Goal: Information Seeking & Learning: Learn about a topic

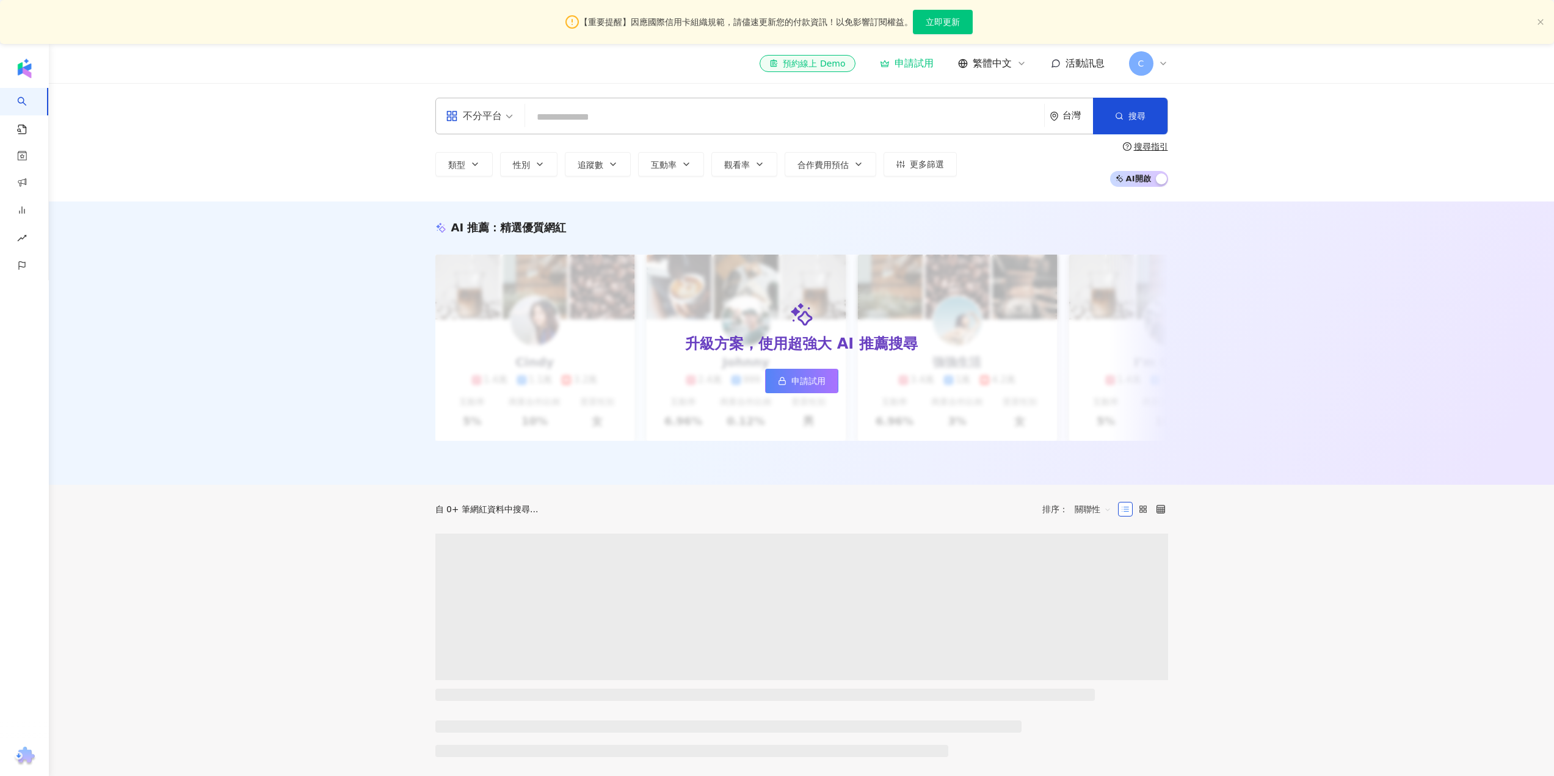
click at [597, 120] on input "search" at bounding box center [784, 117] width 509 height 23
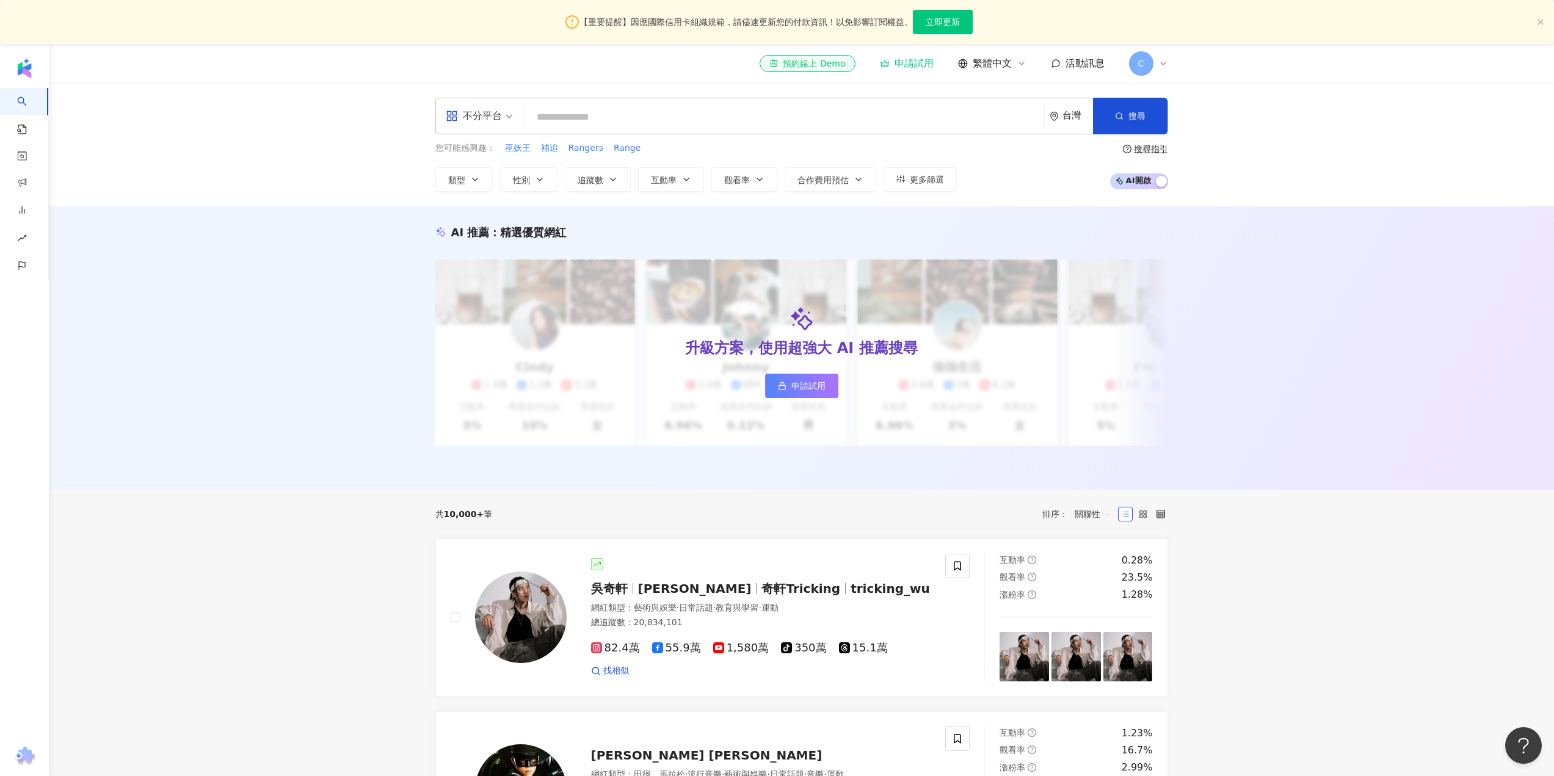
click at [621, 129] on input "search" at bounding box center [784, 117] width 509 height 23
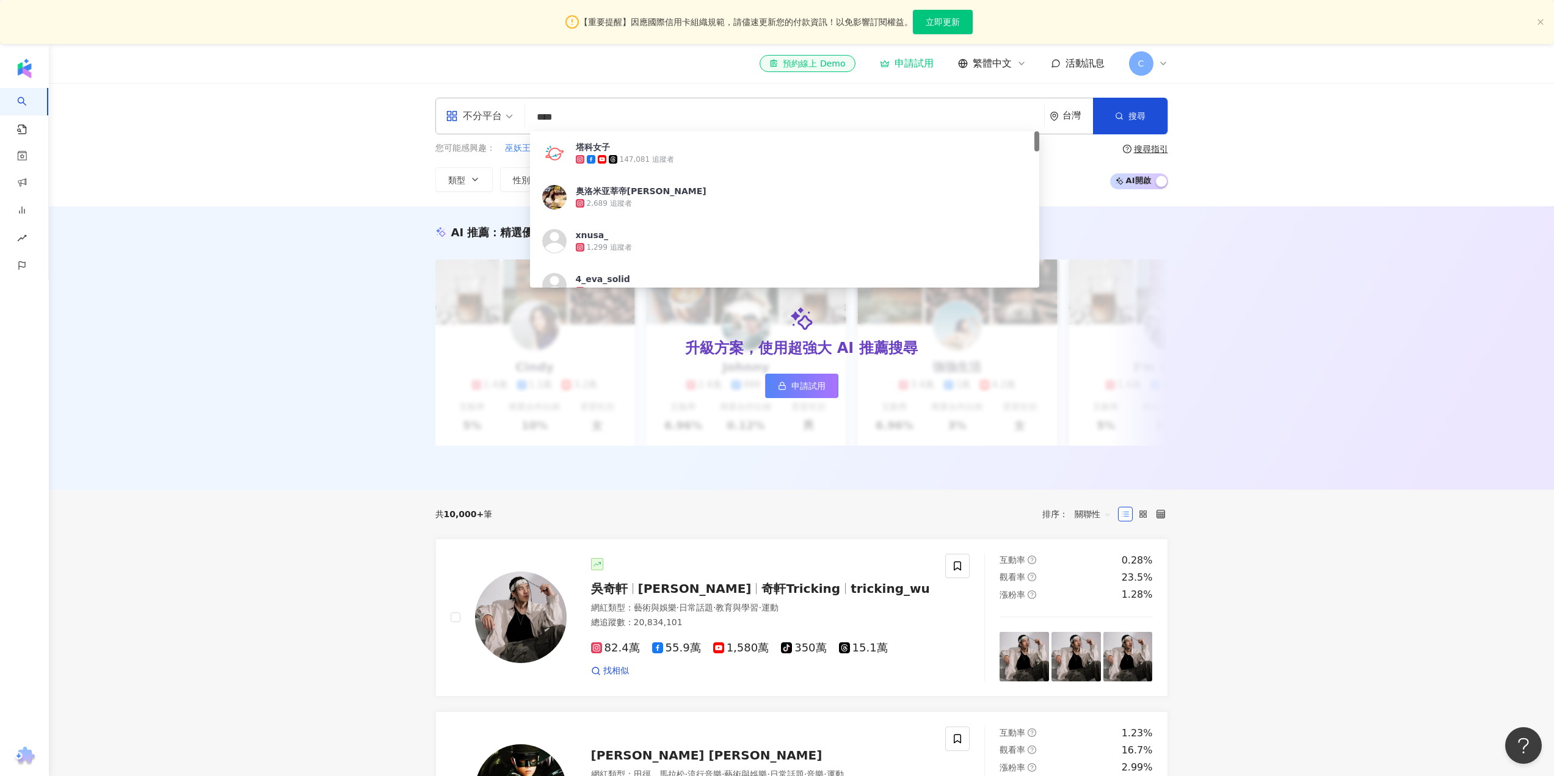
type input "****"
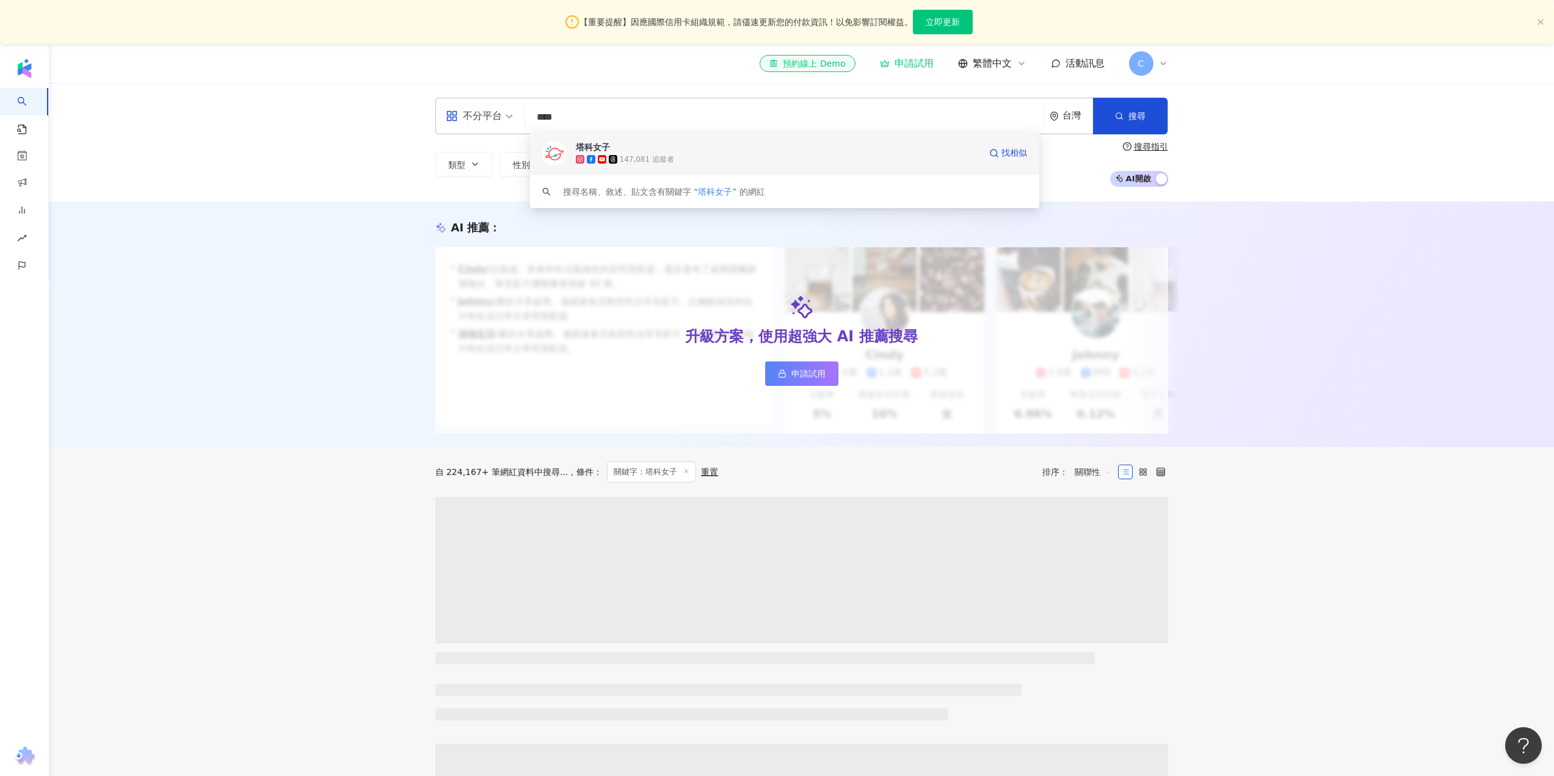
click at [604, 154] on div "147,081 追蹤者" at bounding box center [778, 159] width 404 height 12
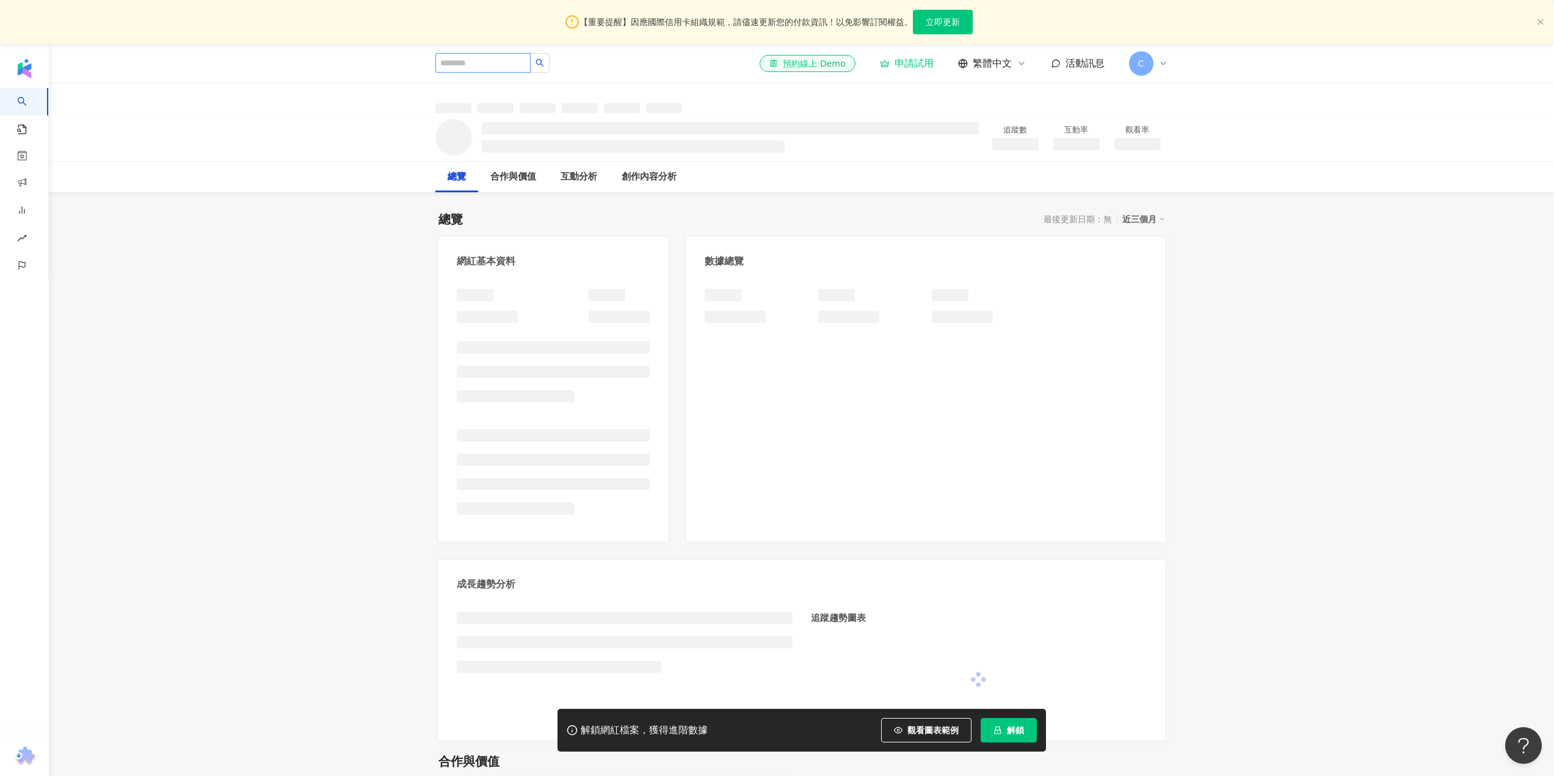
click at [524, 68] on input "search" at bounding box center [482, 63] width 95 height 20
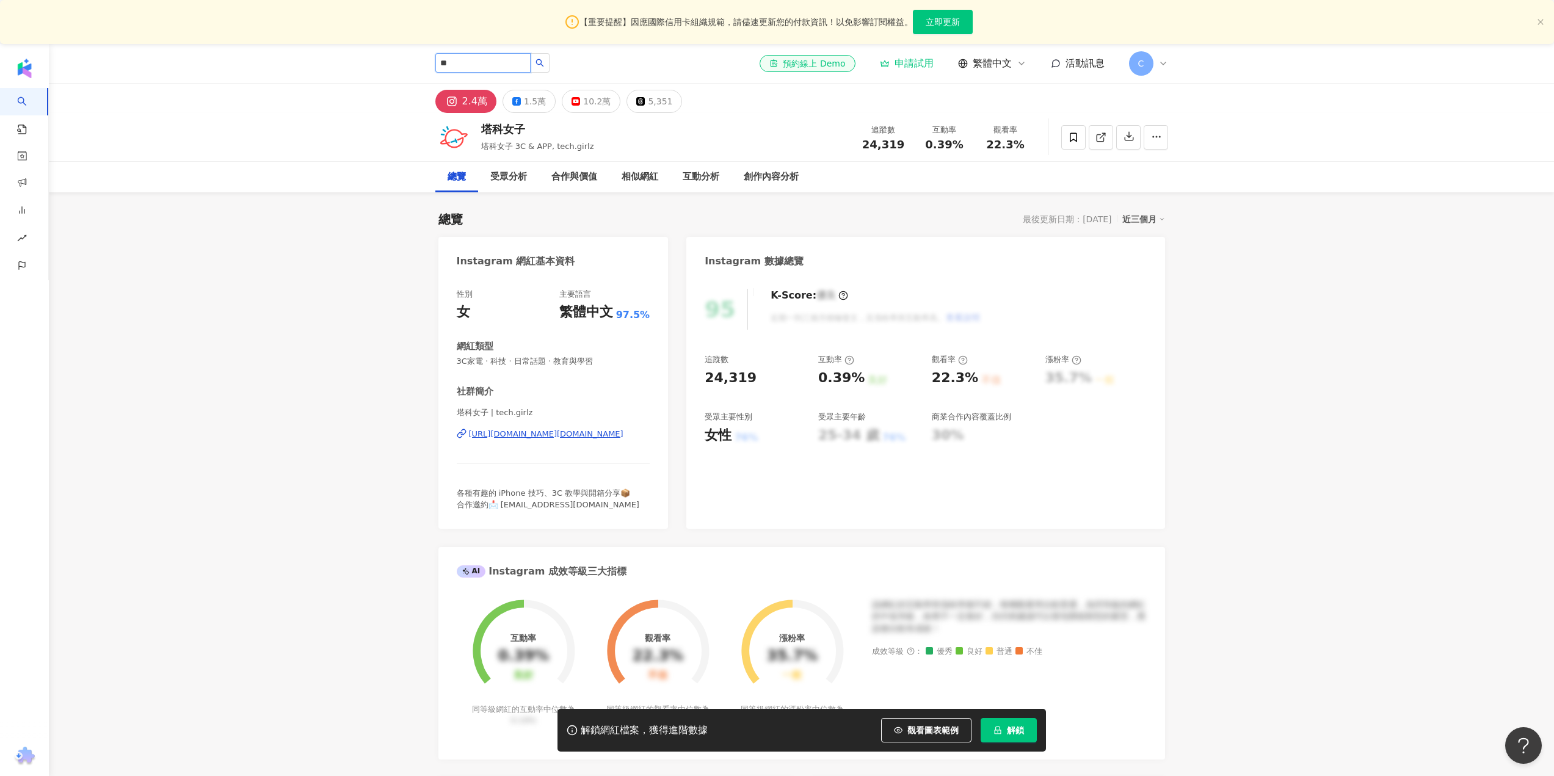
type input "*"
click at [536, 113] on div "塔科女子 塔科女子 3C & APP, tech.girlz 追蹤數 24,319 互動率 0.39% 觀看率 22.3%" at bounding box center [802, 137] width 782 height 48
click at [518, 107] on button "1.5萬" at bounding box center [529, 101] width 53 height 23
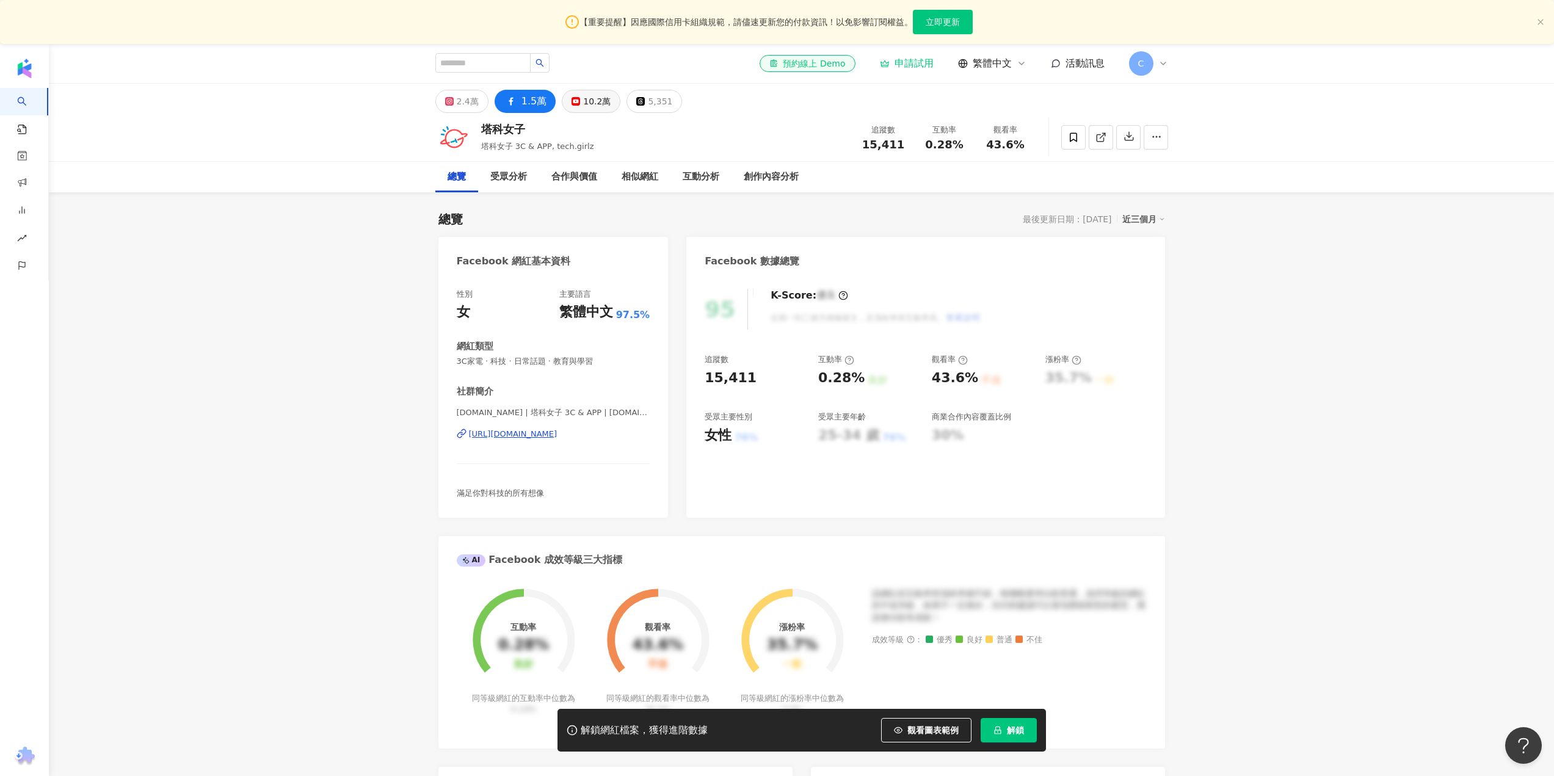
click at [586, 102] on div "10.2萬" at bounding box center [596, 101] width 27 height 17
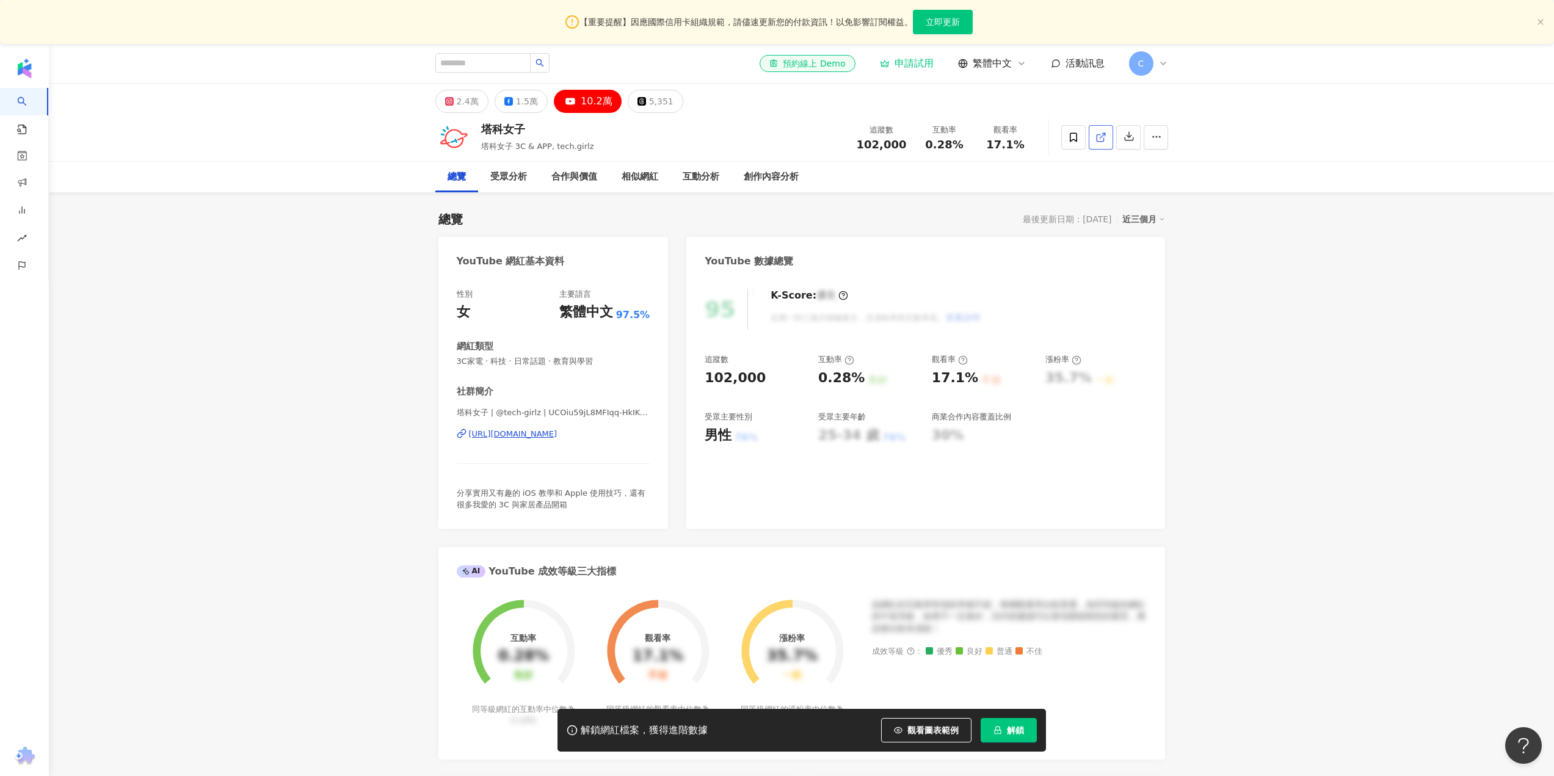
click at [1108, 142] on link at bounding box center [1101, 137] width 24 height 24
click at [473, 112] on button "2.4萬" at bounding box center [461, 101] width 53 height 23
click at [528, 107] on div "1.5萬" at bounding box center [535, 101] width 22 height 17
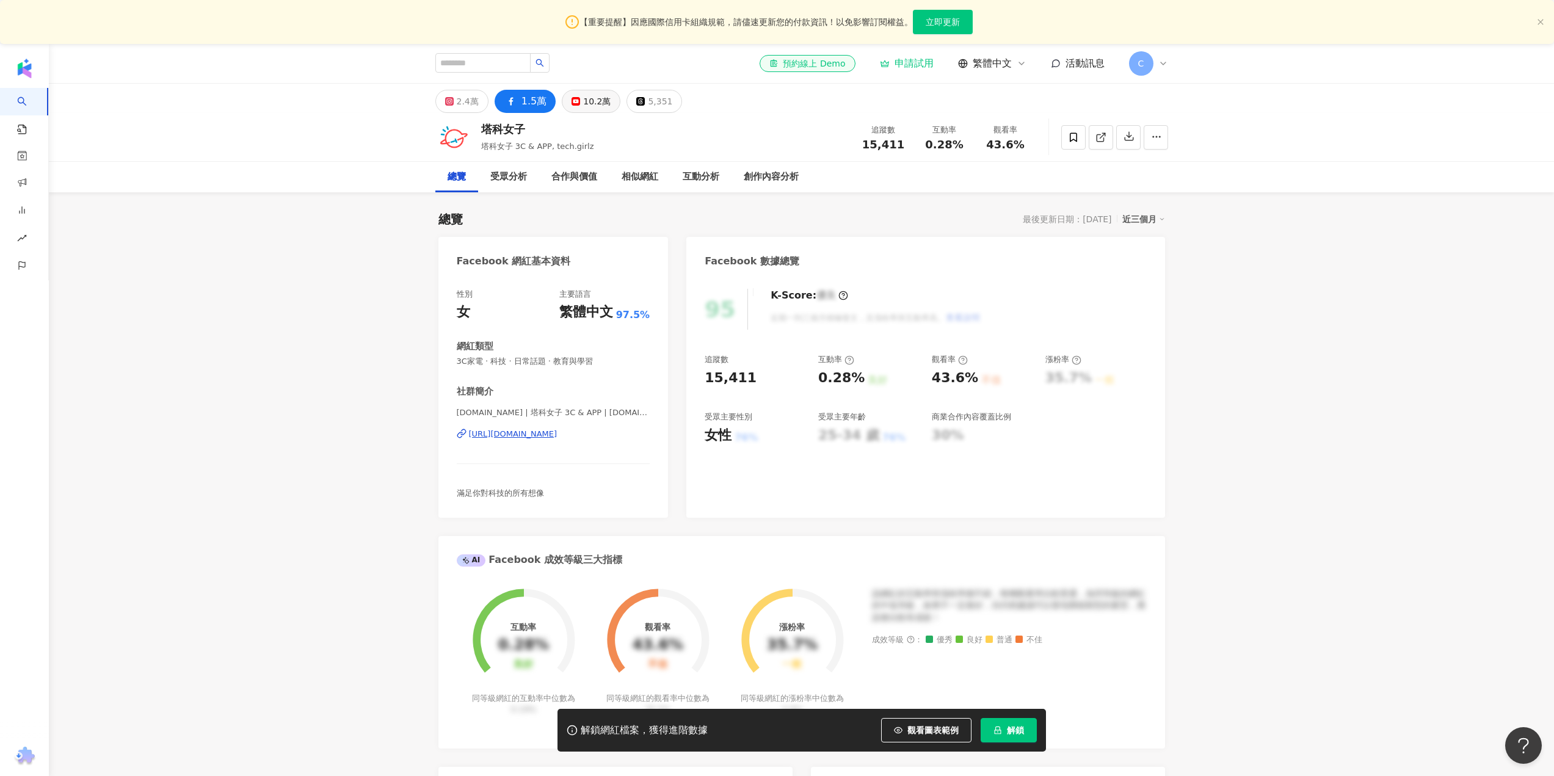
click at [580, 101] on button "10.2萬" at bounding box center [591, 101] width 59 height 23
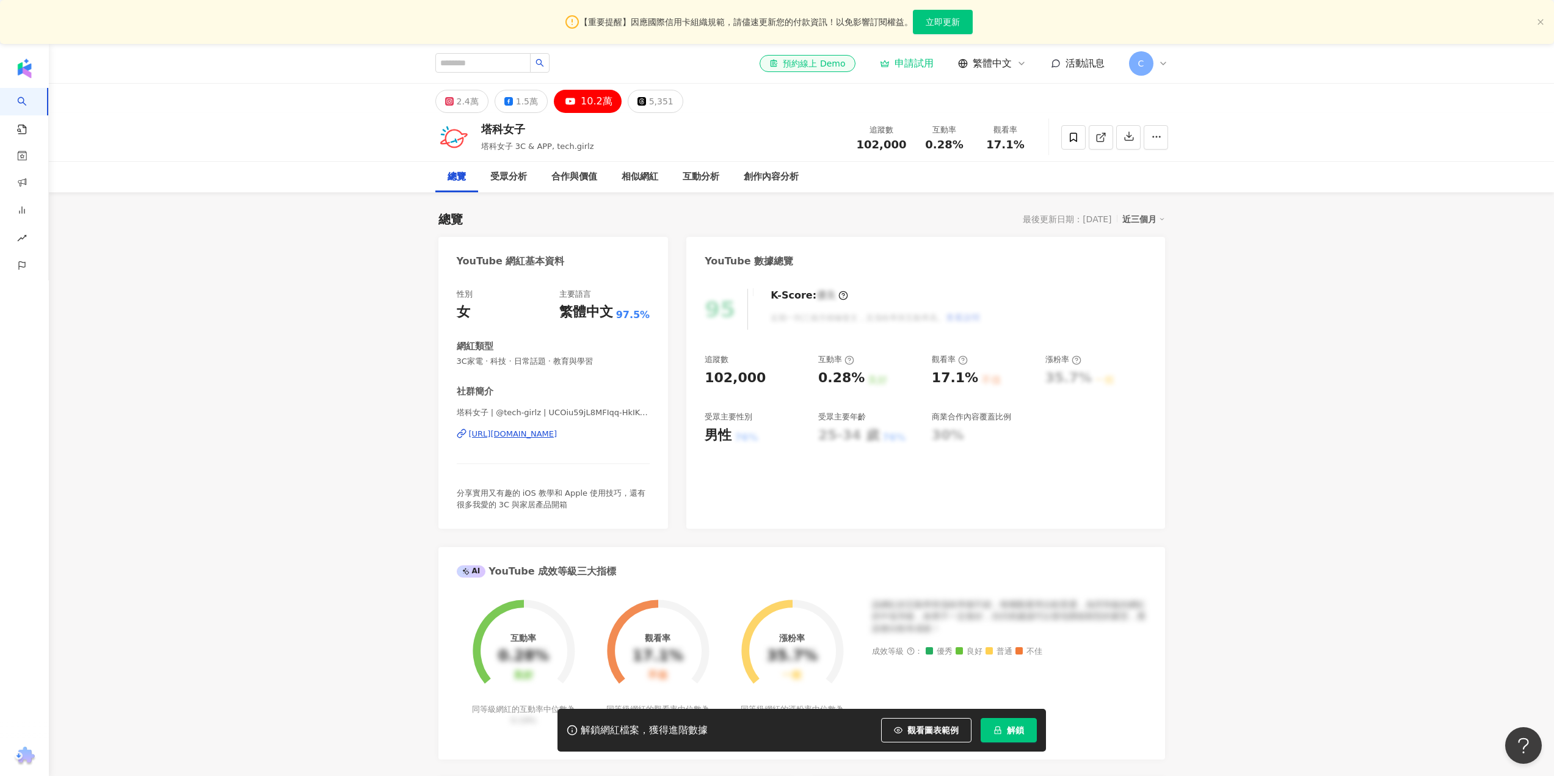
click at [468, 107] on div "2.4萬" at bounding box center [468, 101] width 22 height 17
click at [461, 105] on button "2.4萬" at bounding box center [461, 101] width 53 height 23
click at [1097, 144] on span at bounding box center [1101, 137] width 11 height 13
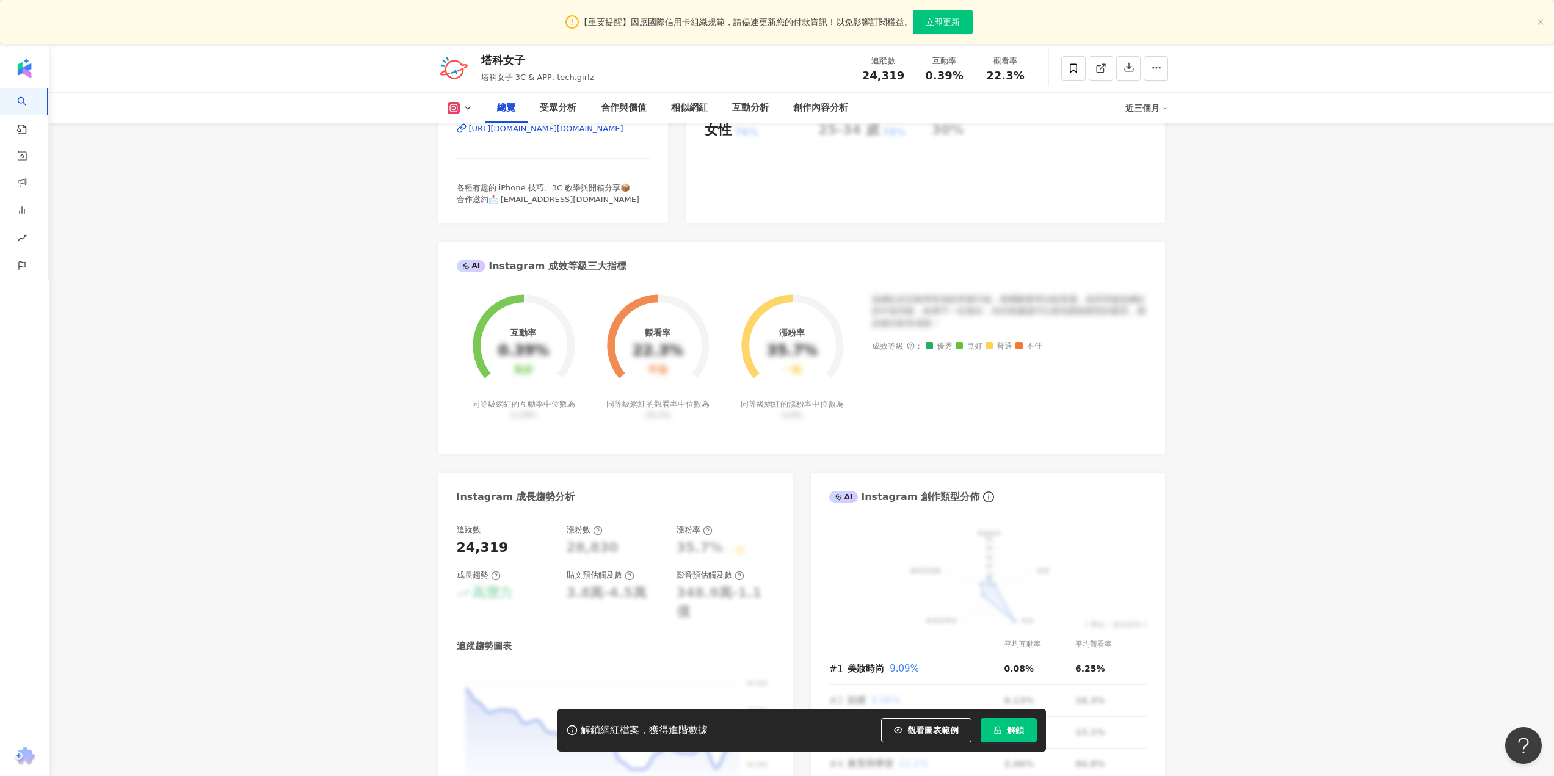
scroll to position [611, 0]
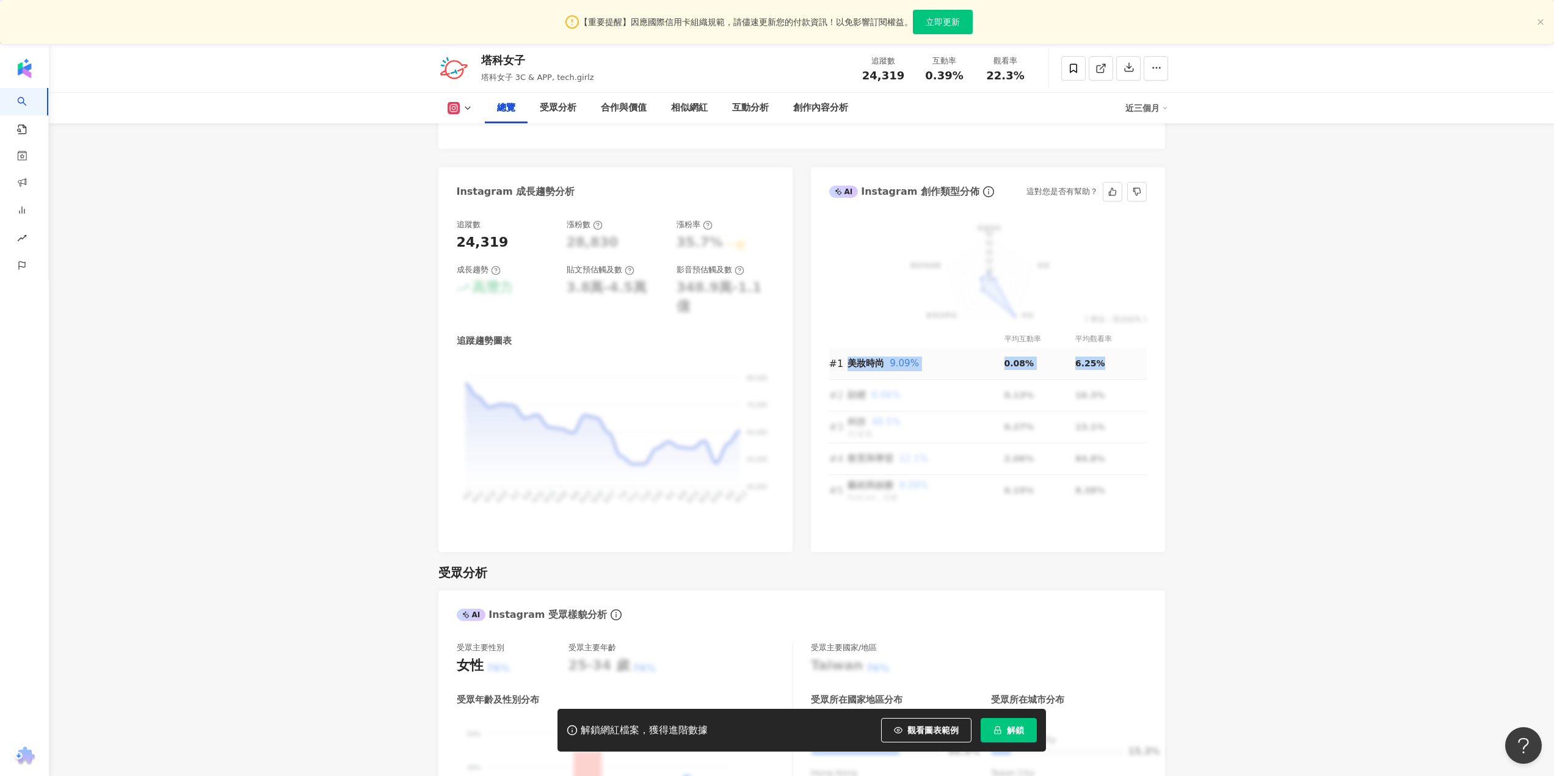
drag, startPoint x: 849, startPoint y: 366, endPoint x: 1176, endPoint y: 363, distance: 327.3
click at [1141, 363] on tr "#1 美妝時尚 9.09% 0.08% 6.25%" at bounding box center [988, 364] width 318 height 32
